Goal: Task Accomplishment & Management: Complete application form

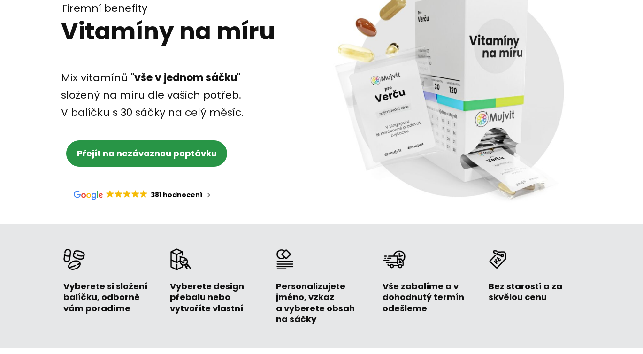
scroll to position [94, 0]
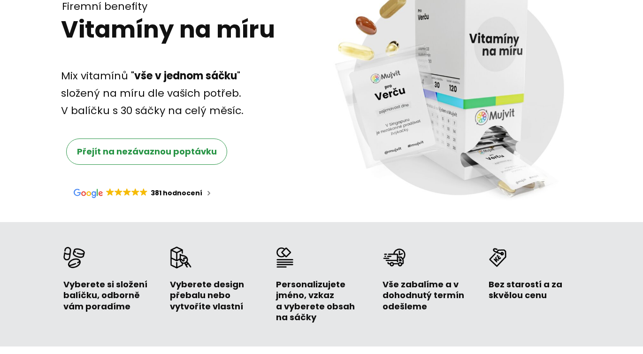
click at [95, 150] on span "Přejít na nezávaznou poptávku" at bounding box center [147, 152] width 140 height 12
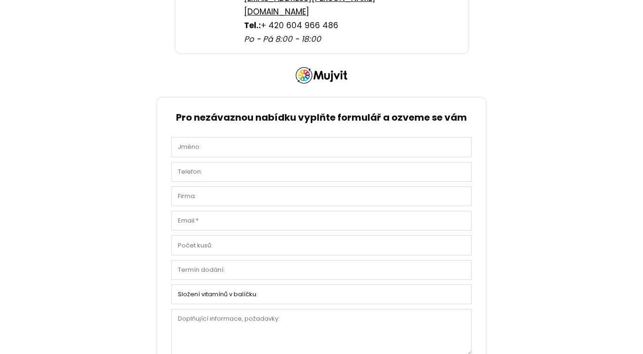
scroll to position [2446, 0]
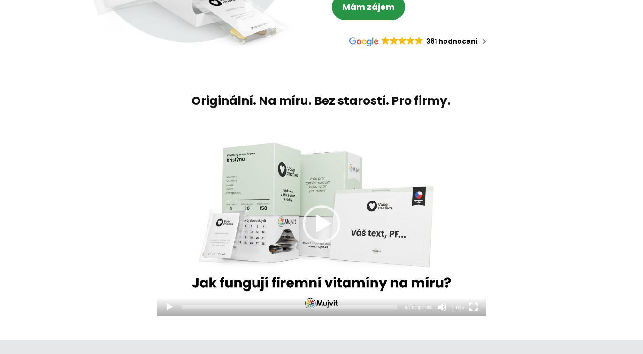
scroll to position [268, 0]
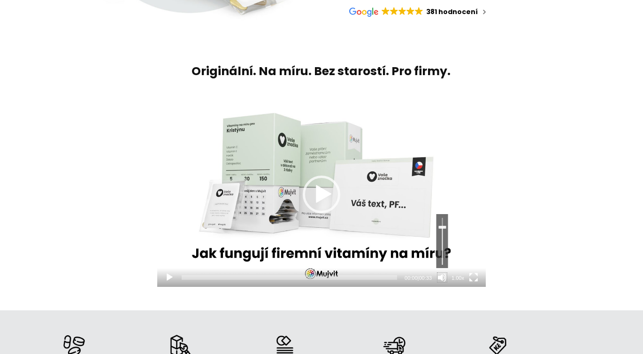
click at [443, 277] on button "Ztlumit" at bounding box center [441, 277] width 9 height 9
click at [323, 185] on div "Video přehrávač" at bounding box center [321, 194] width 329 height 185
click at [311, 192] on div "Video přehrávač" at bounding box center [321, 194] width 329 height 185
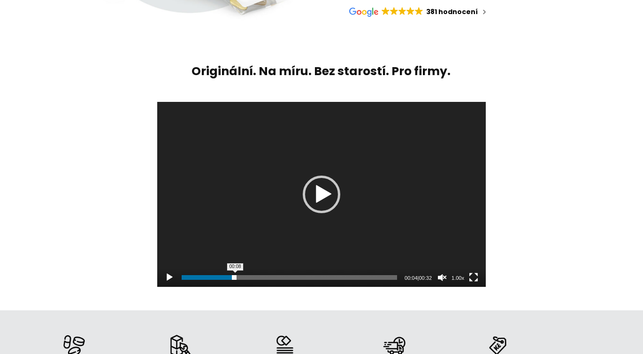
click at [235, 279] on span "00:08" at bounding box center [289, 277] width 215 height 5
click at [292, 278] on span "00:16" at bounding box center [289, 277] width 215 height 5
